Goal: Information Seeking & Learning: Learn about a topic

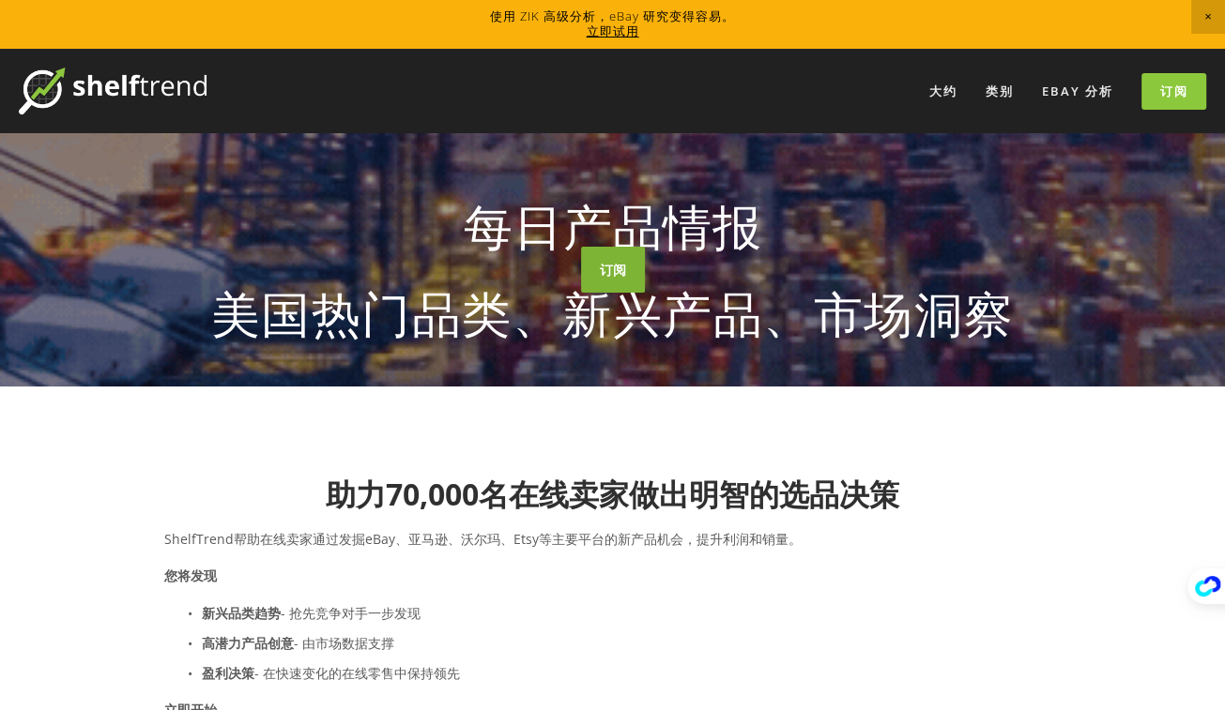
click at [587, 293] on link "订阅" at bounding box center [613, 270] width 64 height 46
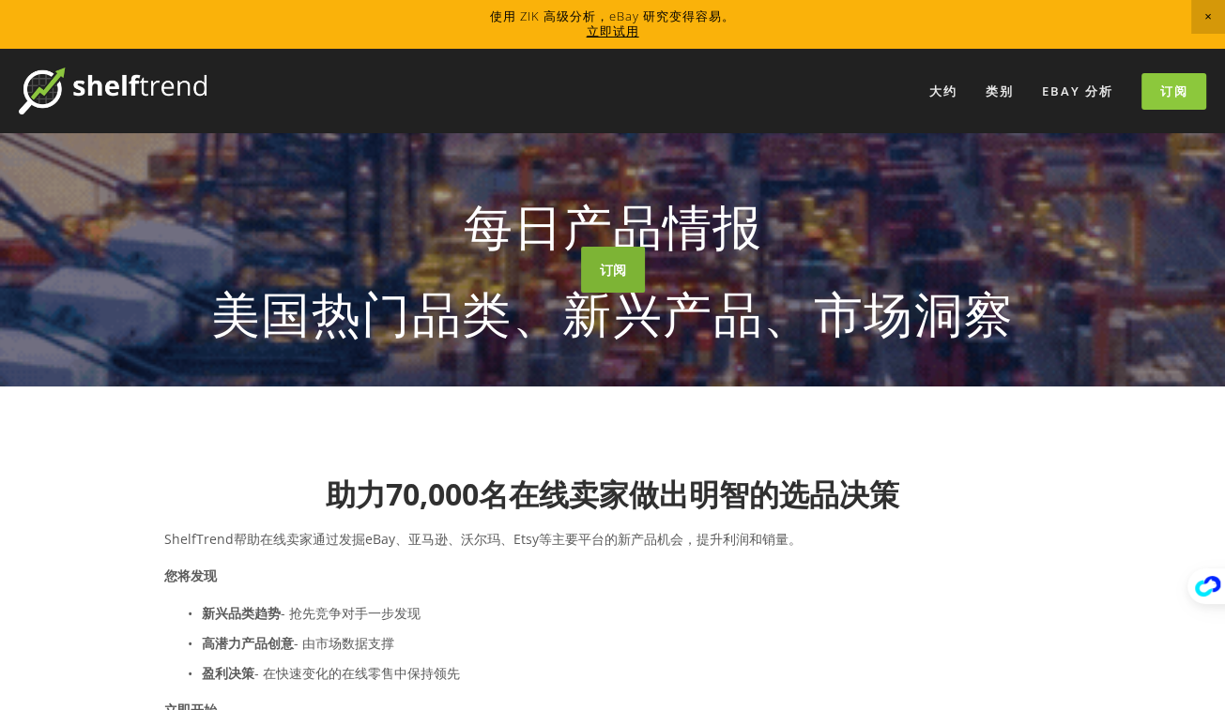
click at [602, 293] on link "订阅" at bounding box center [613, 270] width 64 height 46
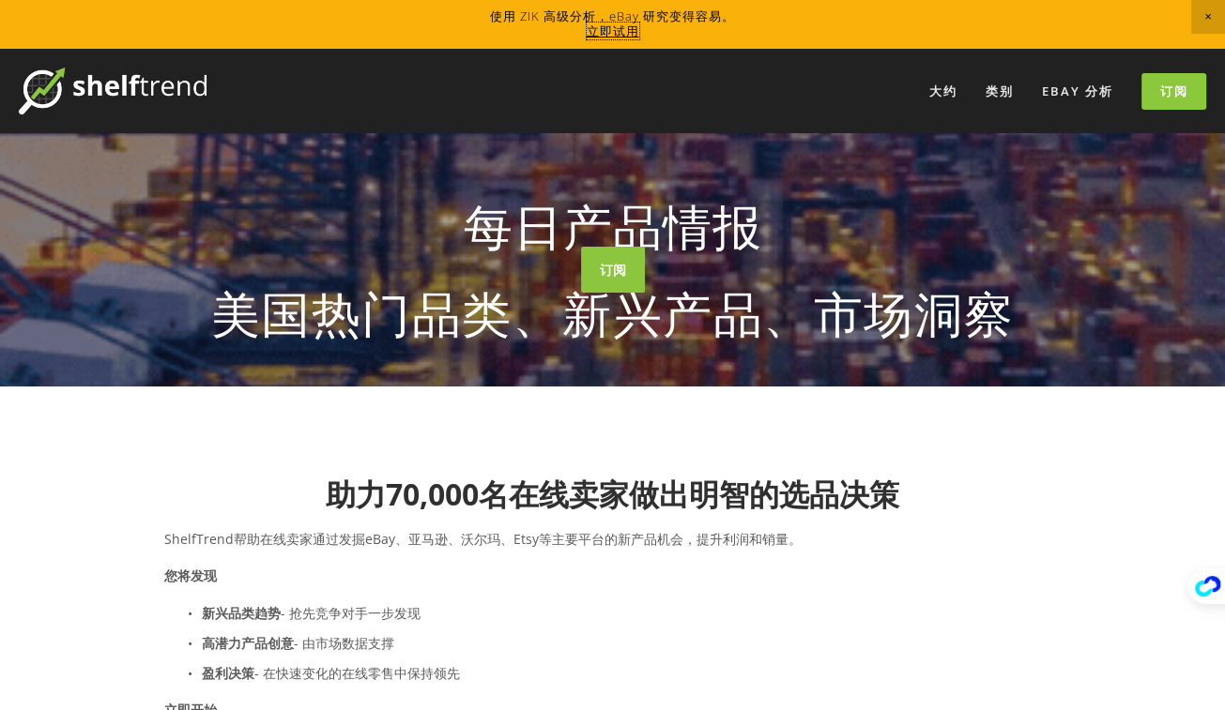
click at [613, 31] on link "立即试用" at bounding box center [613, 31] width 53 height 17
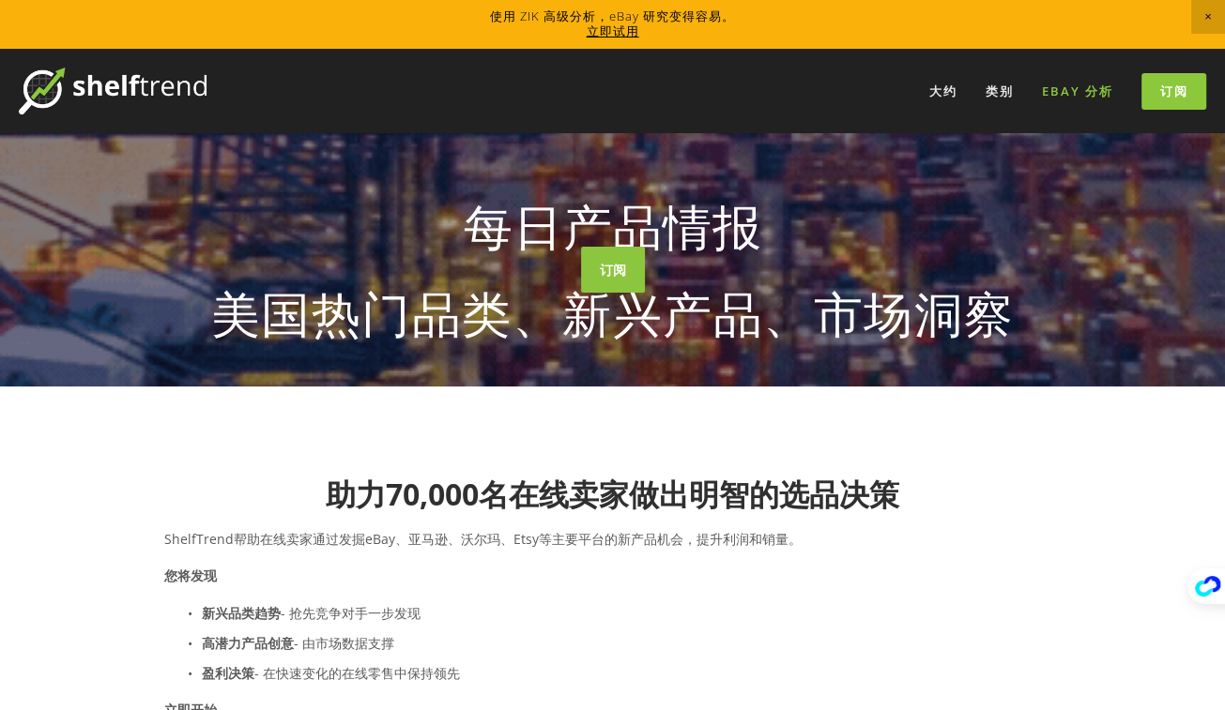
click at [1079, 84] on link "eBay 分析" at bounding box center [1078, 91] width 96 height 31
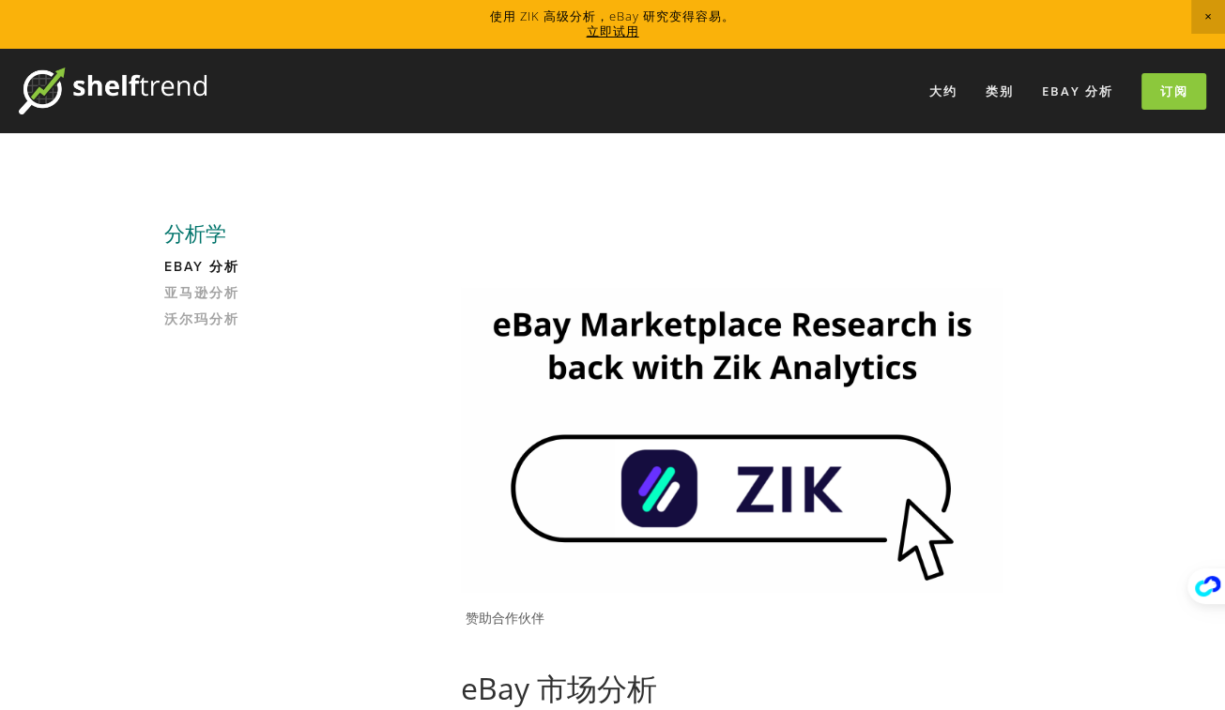
click at [843, 459] on img at bounding box center [732, 439] width 542 height 305
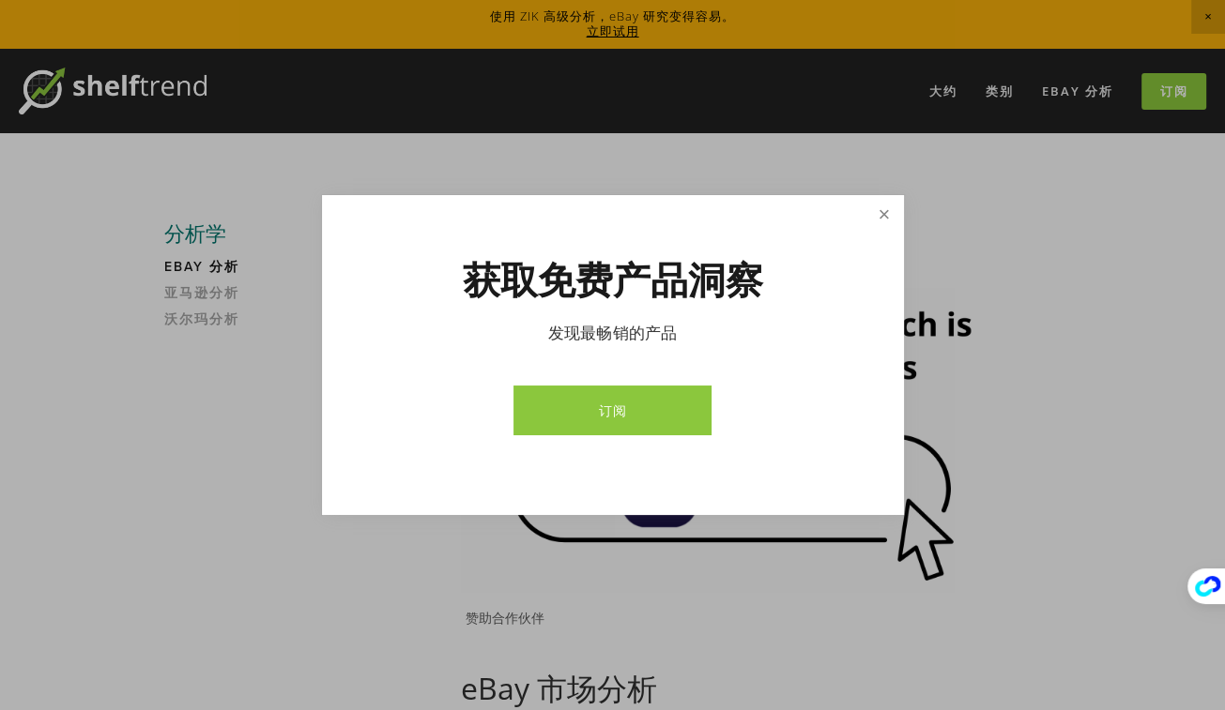
click at [881, 194] on div at bounding box center [612, 355] width 1225 height 710
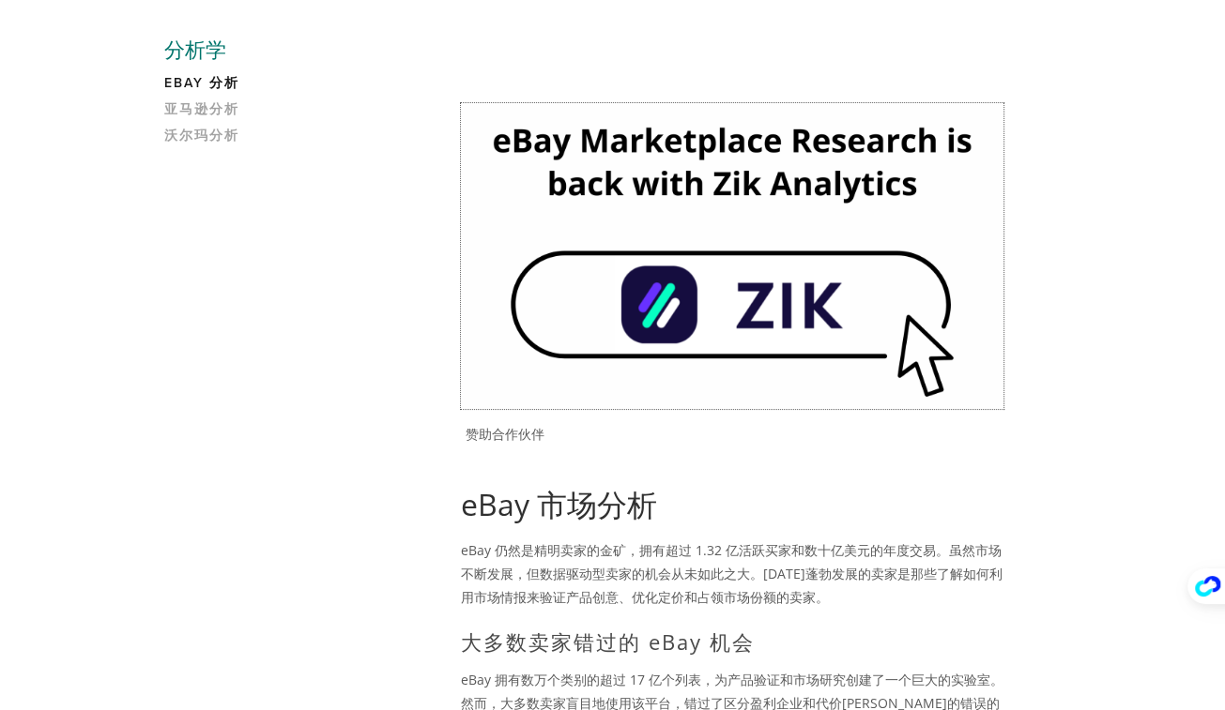
scroll to position [94, 0]
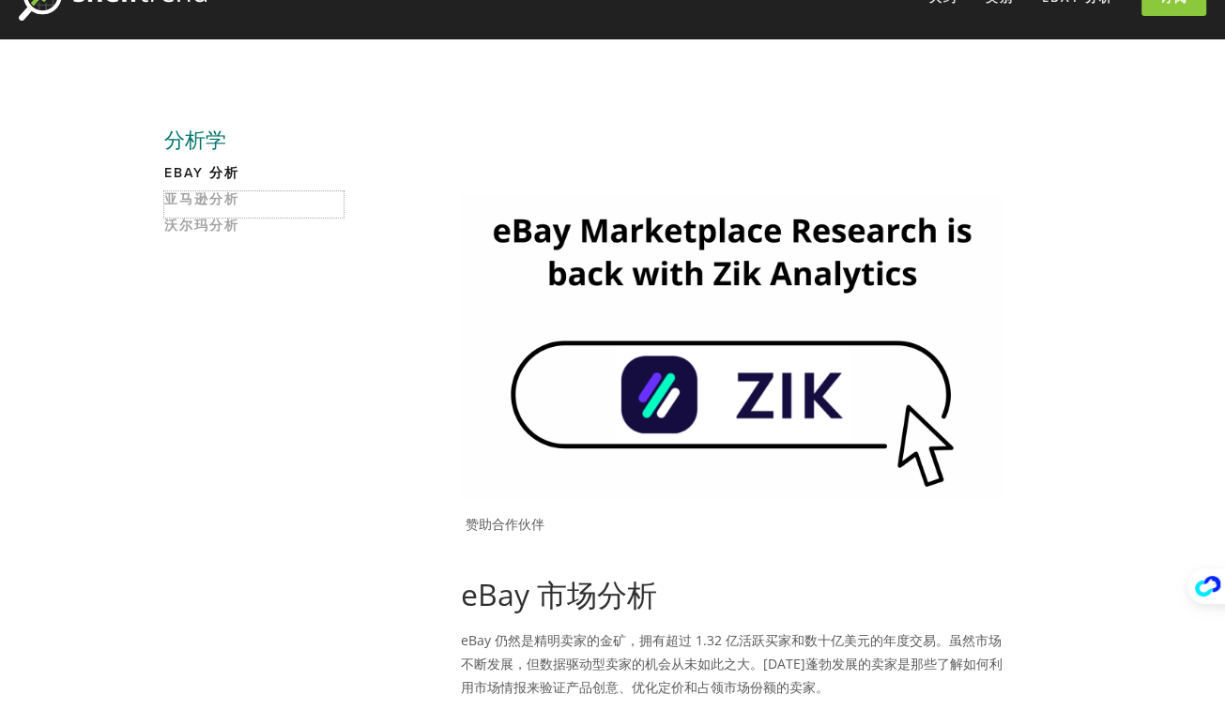
click at [210, 191] on link "亚马逊分析" at bounding box center [253, 204] width 179 height 26
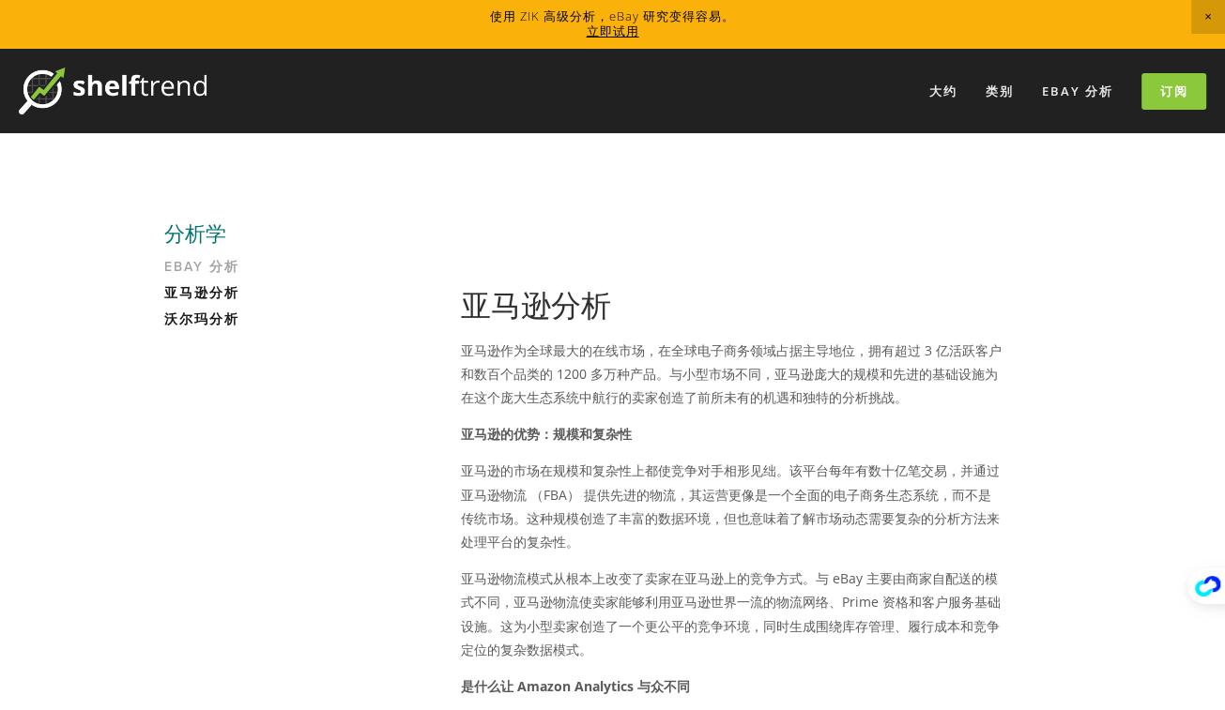
click at [214, 326] on link "沃尔玛分析" at bounding box center [253, 325] width 179 height 26
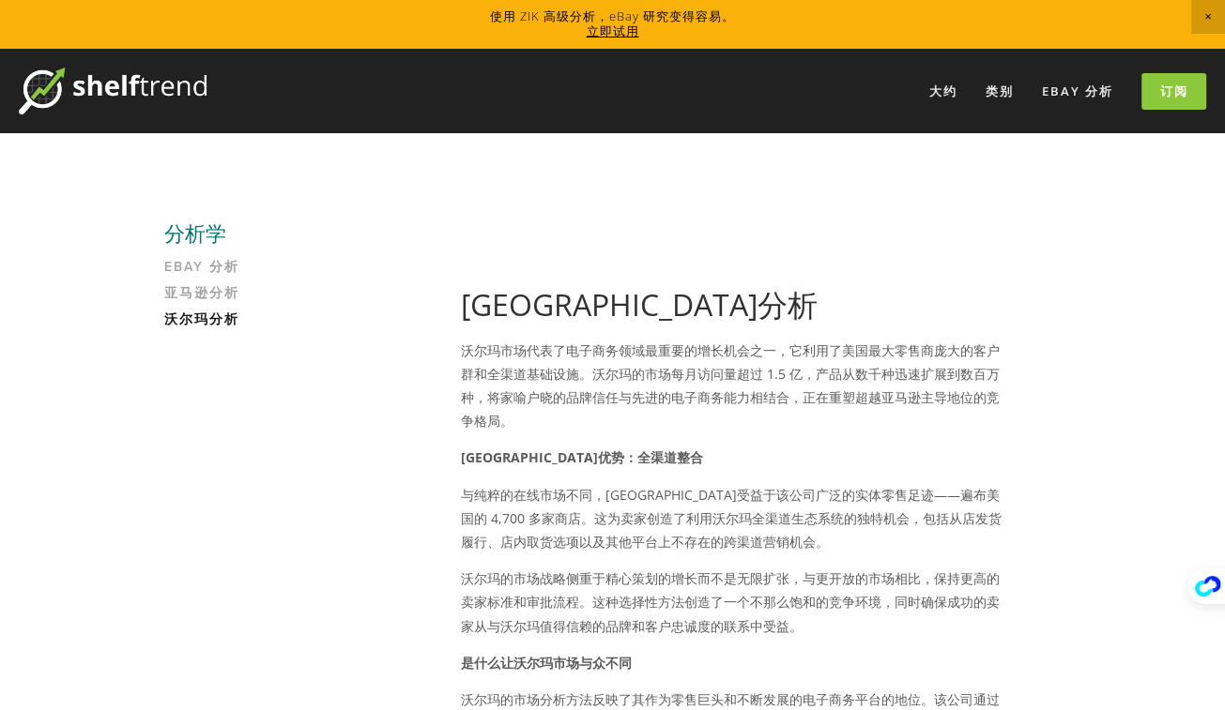
click at [635, 34] on link "立即试用" at bounding box center [613, 31] width 53 height 17
